Goal: Information Seeking & Learning: Learn about a topic

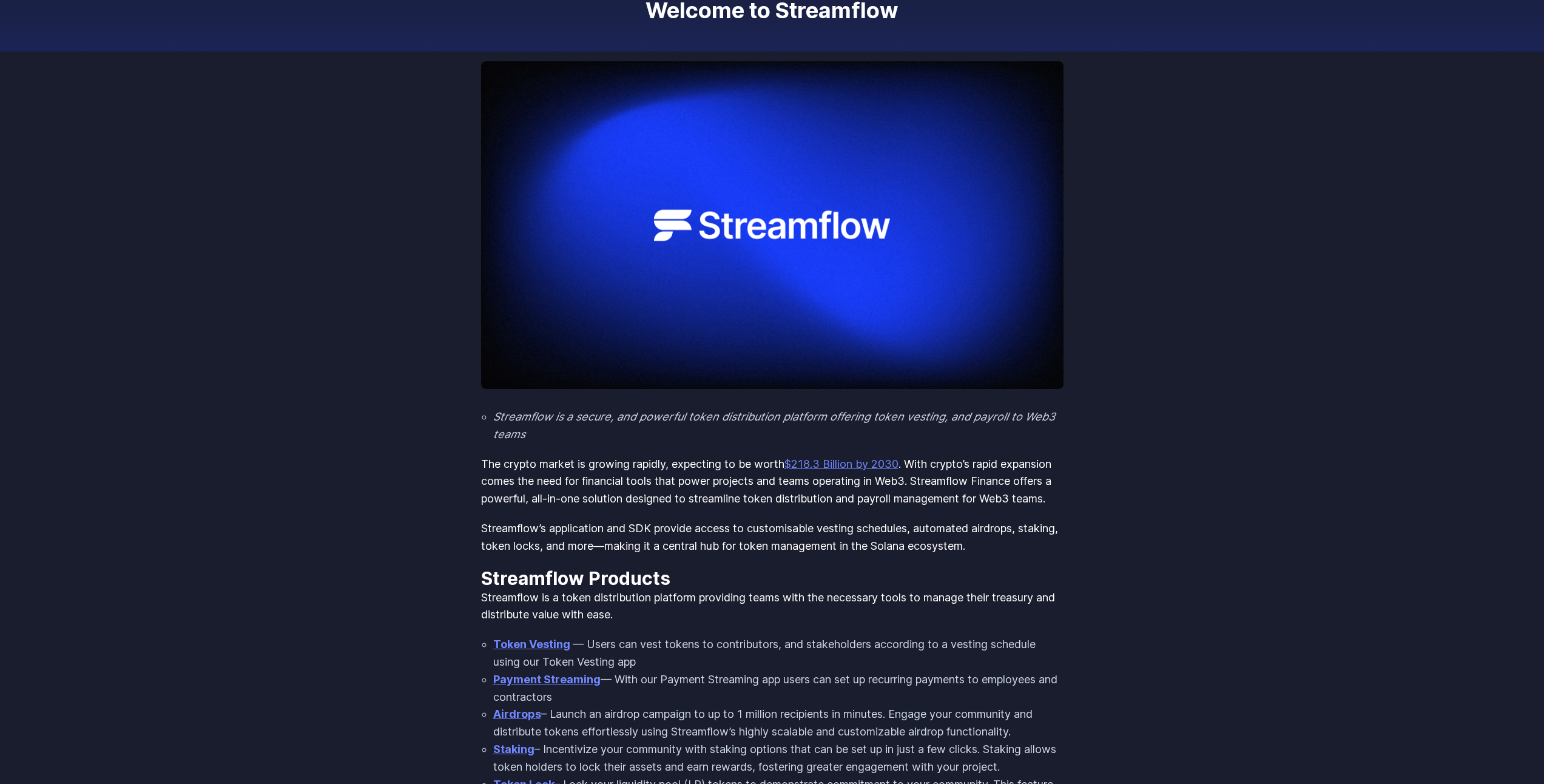
scroll to position [182, 0]
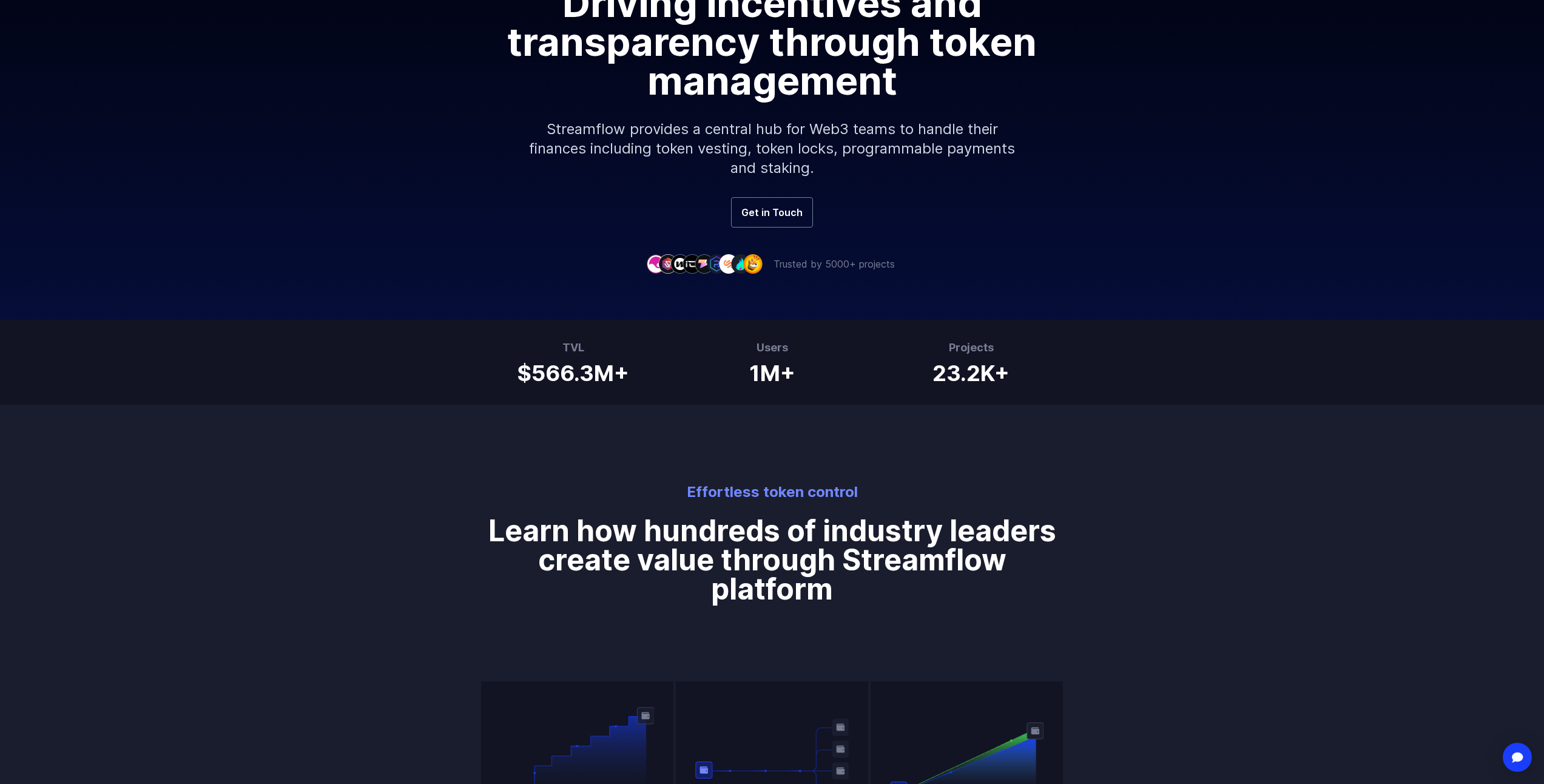
scroll to position [243, 0]
